Goal: Information Seeking & Learning: Learn about a topic

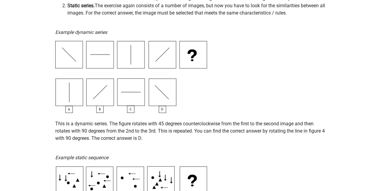
scroll to position [146, 0]
drag, startPoint x: 143, startPoint y: 125, endPoint x: 211, endPoint y: 125, distance: 67.7
click at [211, 125] on p "This is a dynamic series. The figure rotates with 45 degrees counterclockwise f…" at bounding box center [192, 127] width 274 height 29
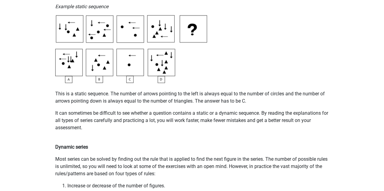
scroll to position [297, 0]
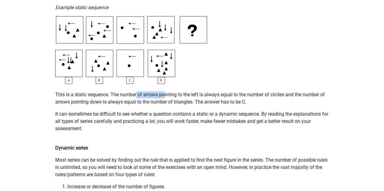
drag, startPoint x: 137, startPoint y: 93, endPoint x: 164, endPoint y: 94, distance: 27.3
click at [164, 94] on p "This is a static sequence. The number of arrows pointing to the left is always …" at bounding box center [192, 95] width 274 height 22
drag, startPoint x: 92, startPoint y: 102, endPoint x: 160, endPoint y: 102, distance: 68.3
click at [160, 102] on p "This is a static sequence. The number of arrows pointing to the left is always …" at bounding box center [192, 95] width 274 height 22
drag, startPoint x: 157, startPoint y: 110, endPoint x: 137, endPoint y: 109, distance: 19.5
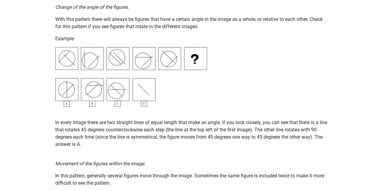
scroll to position [695, 0]
click at [88, 138] on p "In every image there are two straight lines of equal length that make an angle.…" at bounding box center [192, 133] width 274 height 29
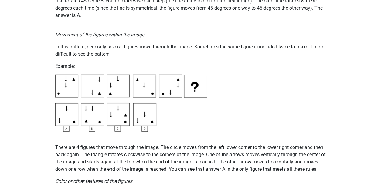
scroll to position [825, 0]
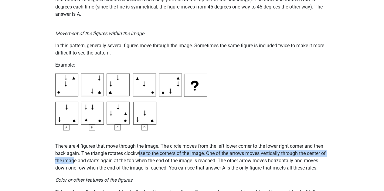
drag, startPoint x: 74, startPoint y: 158, endPoint x: 138, endPoint y: 157, distance: 63.7
click at [138, 157] on p "There are 4 figures that move through the image. The circle moves from the left…" at bounding box center [192, 157] width 274 height 29
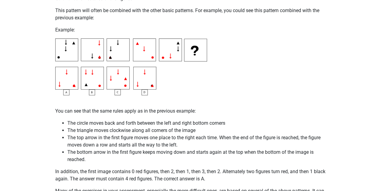
scroll to position [1008, 0]
click at [164, 172] on p "In addition, the first image contains 0 red figures, then 2, then 1, then 3, th…" at bounding box center [192, 175] width 274 height 15
click at [189, 172] on p "In addition, the first image contains 0 red figures, then 2, then 1, then 3, th…" at bounding box center [192, 175] width 274 height 15
click at [199, 172] on p "In addition, the first image contains 0 red figures, then 2, then 1, then 3, th…" at bounding box center [192, 175] width 274 height 15
click at [215, 172] on p "In addition, the first image contains 0 red figures, then 2, then 1, then 3, th…" at bounding box center [192, 175] width 274 height 15
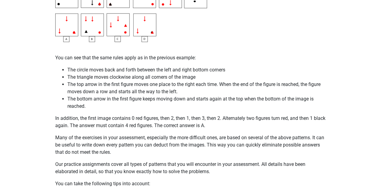
scroll to position [1061, 0]
